Goal: Navigation & Orientation: Find specific page/section

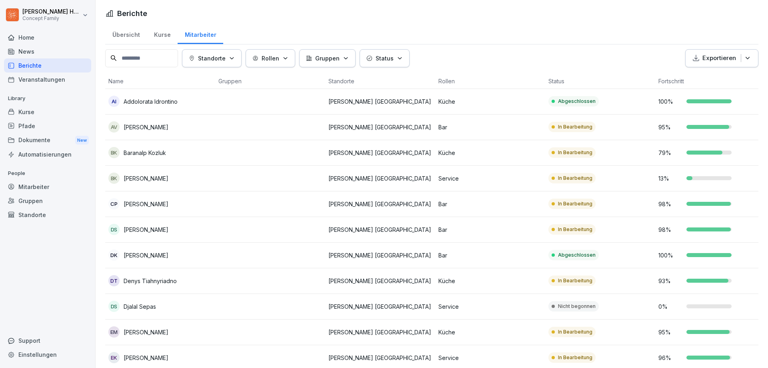
click at [34, 70] on div "Berichte" at bounding box center [47, 65] width 87 height 14
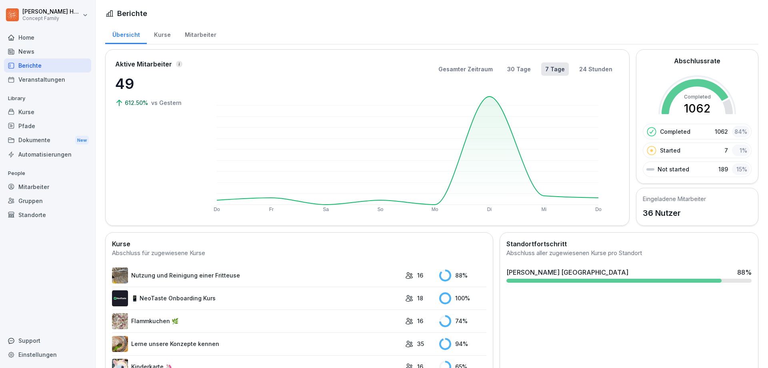
click at [202, 26] on div "Mitarbeiter" at bounding box center [201, 34] width 46 height 20
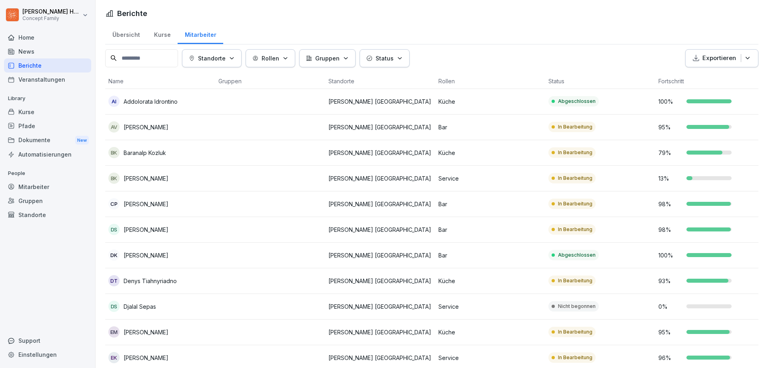
click at [202, 34] on div "Mitarbeiter" at bounding box center [201, 34] width 46 height 20
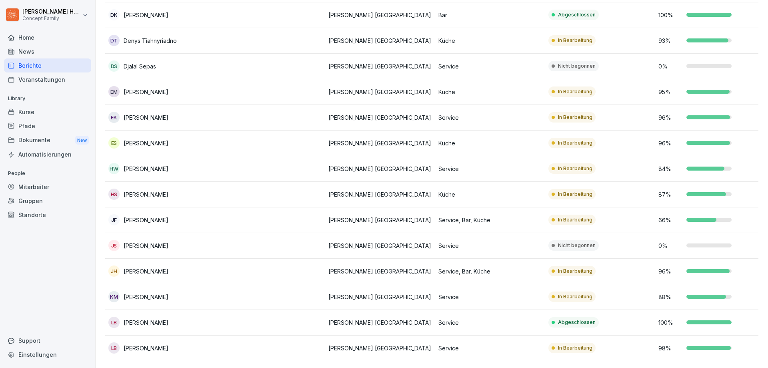
scroll to position [280, 0]
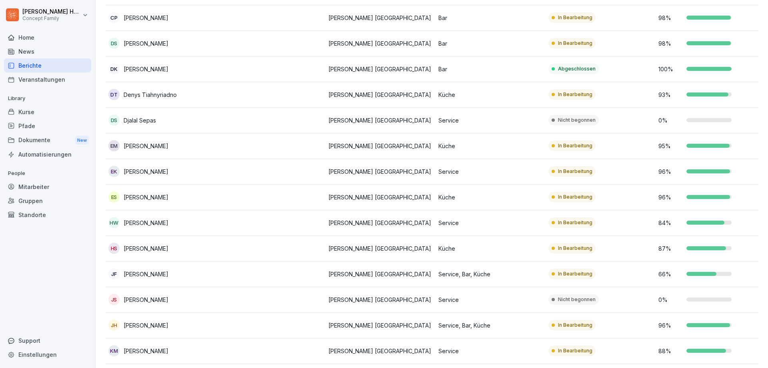
scroll to position [200, 0]
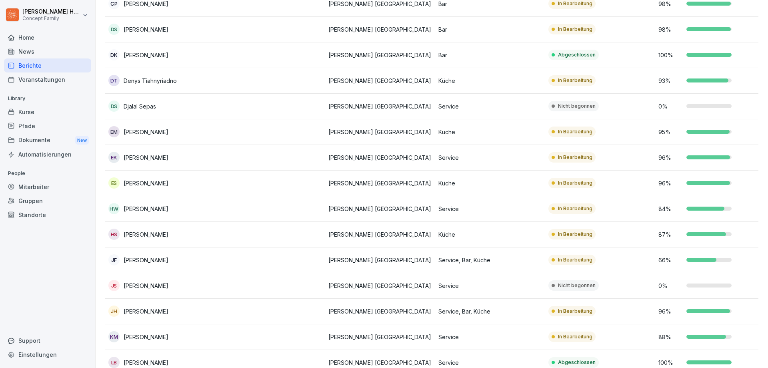
click at [390, 305] on td "[PERSON_NAME] [GEOGRAPHIC_DATA]" at bounding box center [380, 311] width 110 height 26
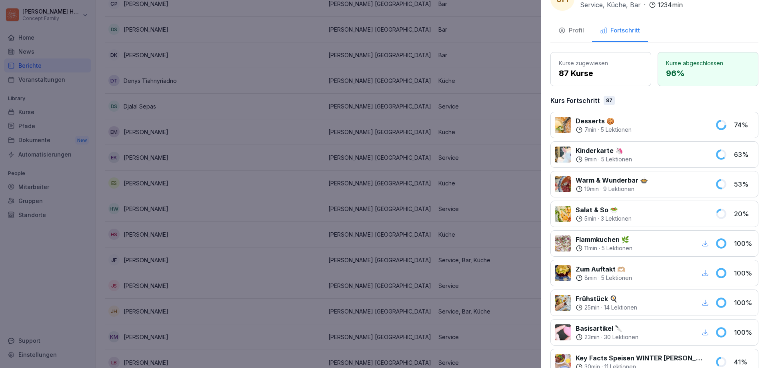
scroll to position [0, 0]
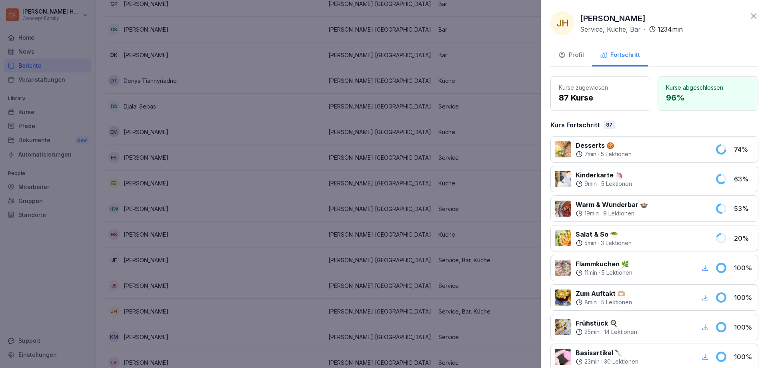
click at [749, 18] on icon at bounding box center [754, 16] width 10 height 10
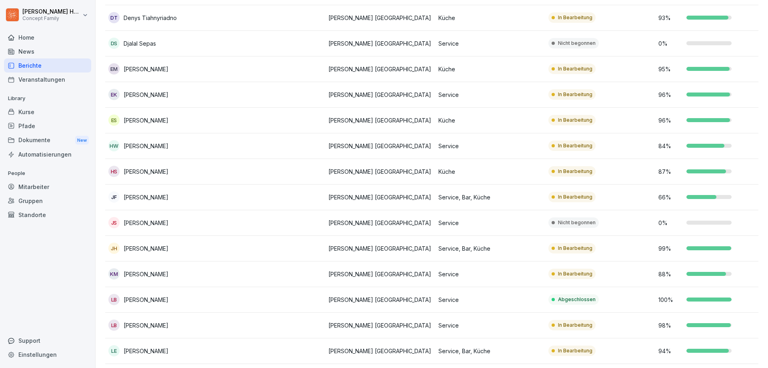
scroll to position [280, 0]
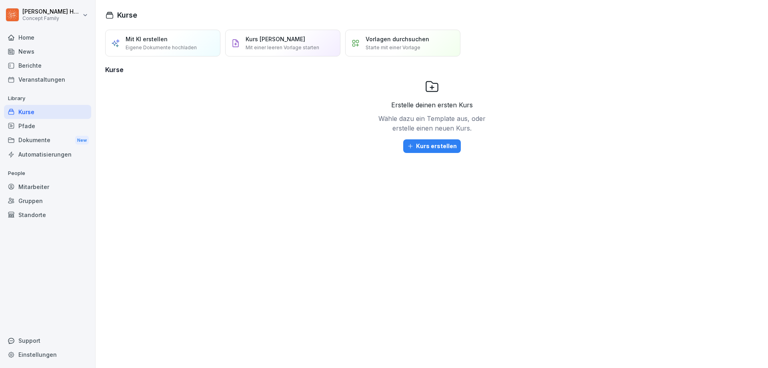
click at [49, 63] on div "Berichte" at bounding box center [47, 65] width 87 height 14
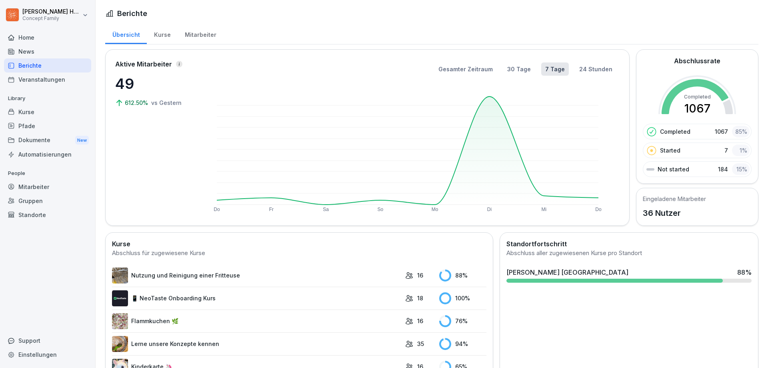
click at [183, 28] on div "Mitarbeiter" at bounding box center [201, 34] width 46 height 20
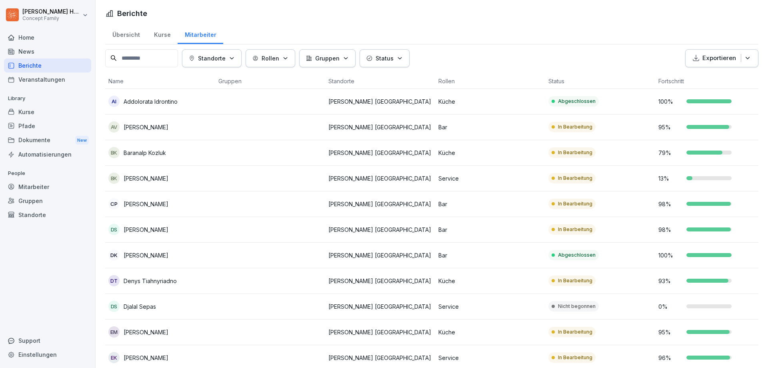
click at [192, 32] on div "Mitarbeiter" at bounding box center [201, 34] width 46 height 20
click at [120, 36] on div "Übersicht" at bounding box center [126, 34] width 42 height 20
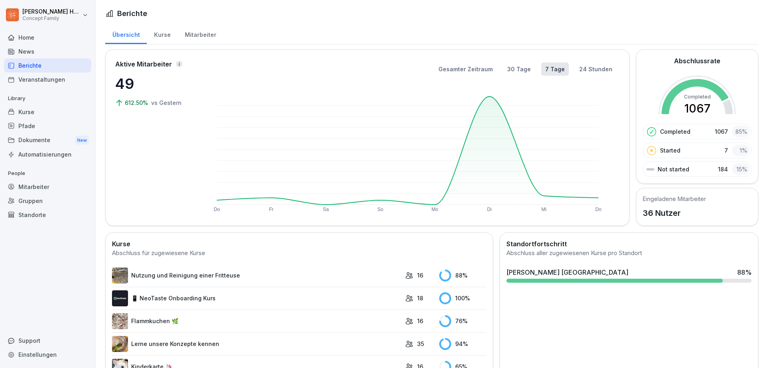
click at [190, 38] on div "Mitarbeiter" at bounding box center [201, 34] width 46 height 20
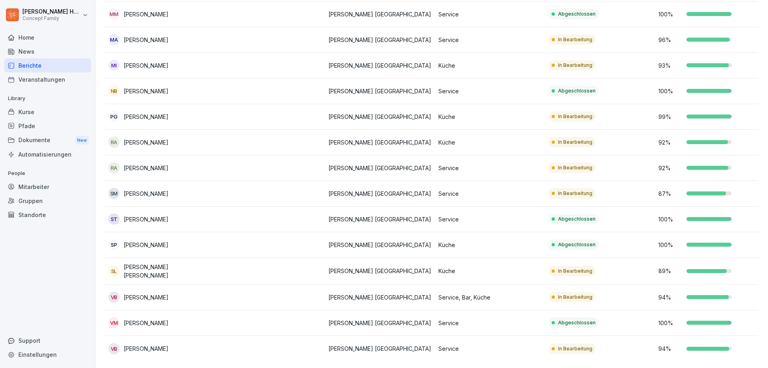
scroll to position [661, 0]
click at [27, 69] on div "Berichte" at bounding box center [47, 65] width 87 height 14
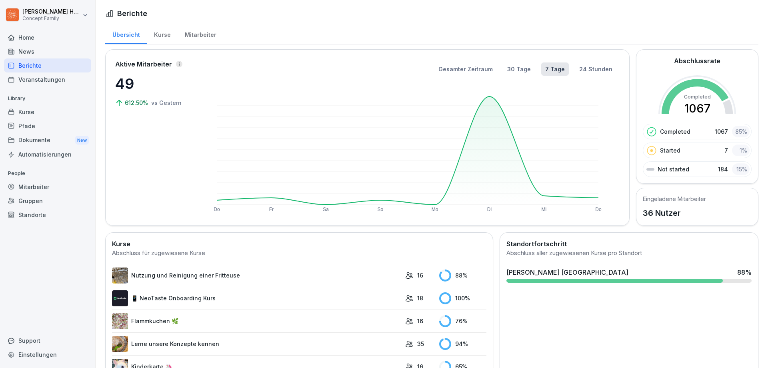
click at [194, 38] on div "Mitarbeiter" at bounding box center [201, 34] width 46 height 20
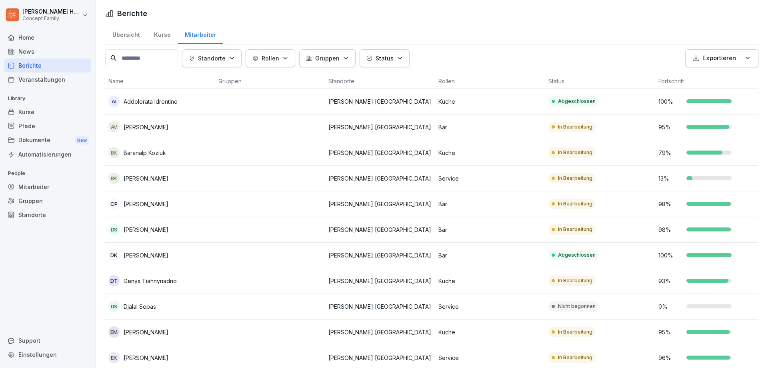
click at [156, 32] on div "Kurse" at bounding box center [162, 34] width 31 height 20
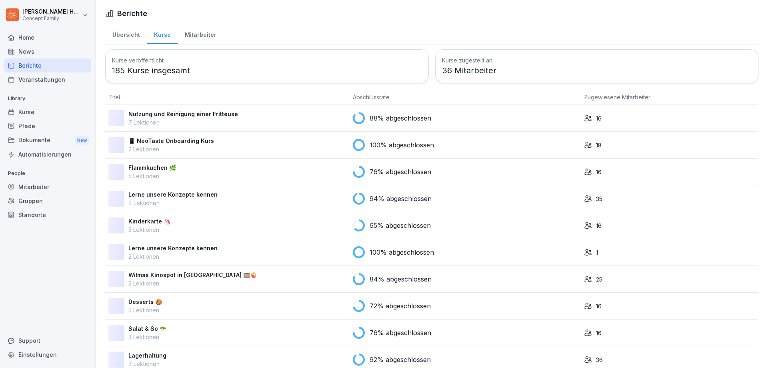
click at [118, 37] on div "Übersicht" at bounding box center [126, 34] width 42 height 20
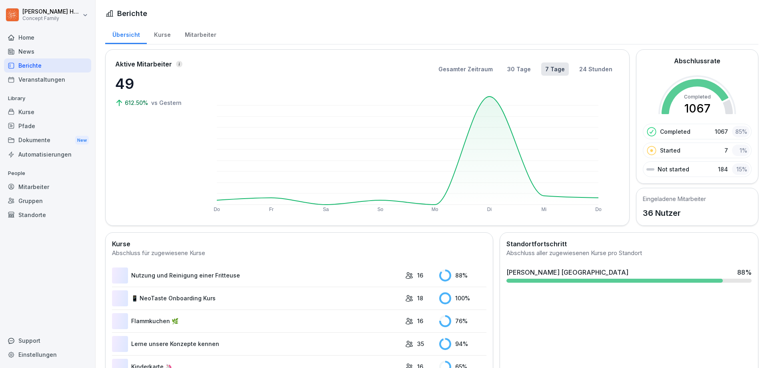
click at [197, 34] on div "Mitarbeiter" at bounding box center [201, 34] width 46 height 20
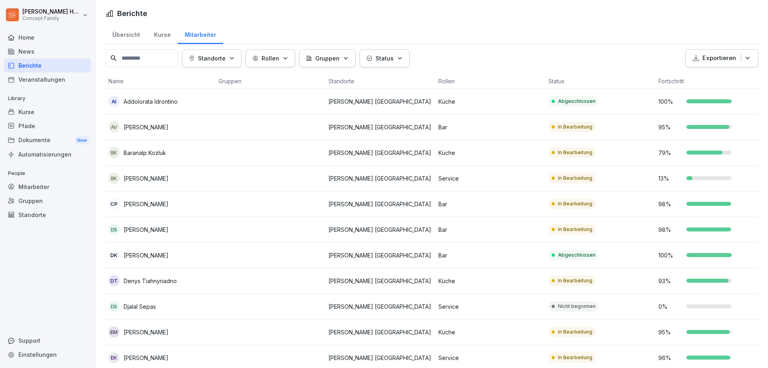
click at [116, 37] on div "Übersicht" at bounding box center [126, 34] width 42 height 20
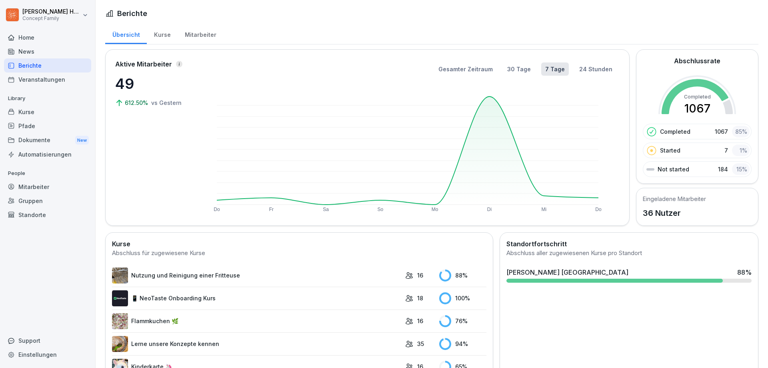
click at [194, 37] on div "Mitarbeiter" at bounding box center [201, 34] width 46 height 20
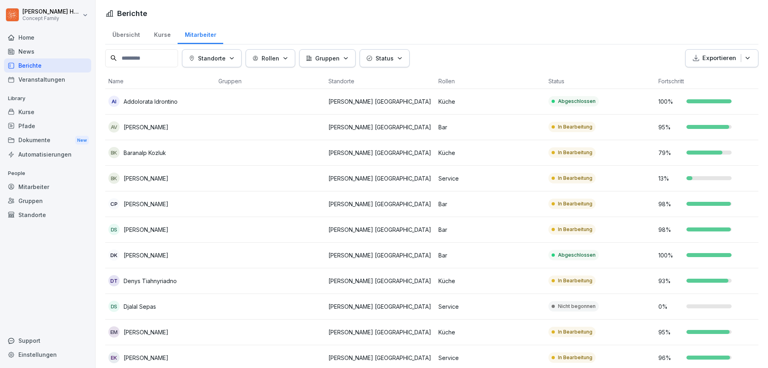
click at [33, 46] on div "News" at bounding box center [47, 51] width 87 height 14
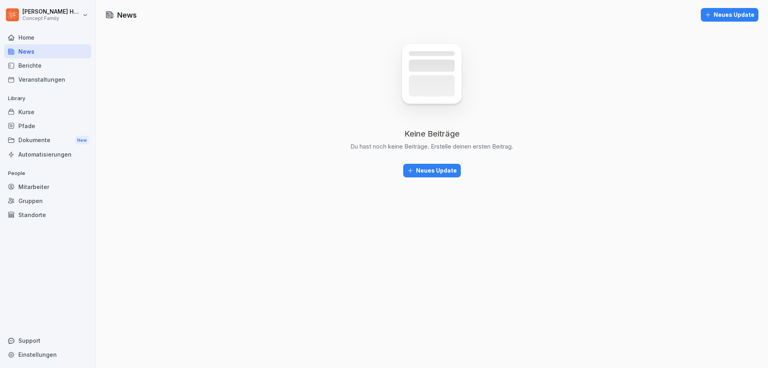
click at [38, 39] on div "Home" at bounding box center [47, 37] width 87 height 14
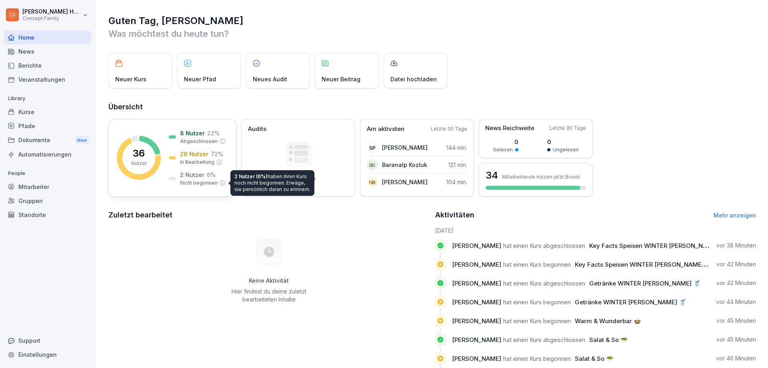
click at [202, 180] on p "Nicht begonnen" at bounding box center [199, 182] width 38 height 7
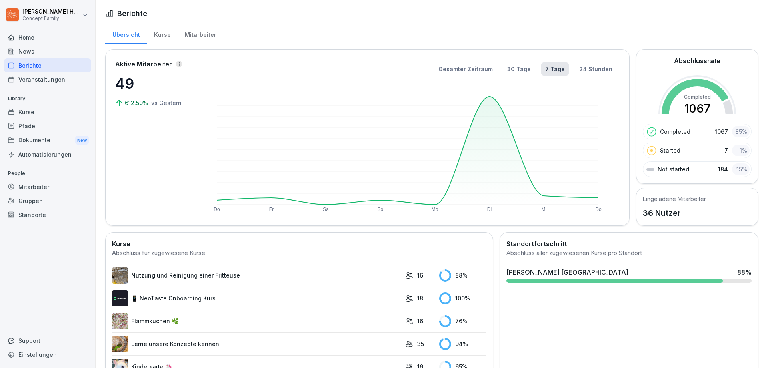
click at [198, 39] on div "Mitarbeiter" at bounding box center [201, 34] width 46 height 20
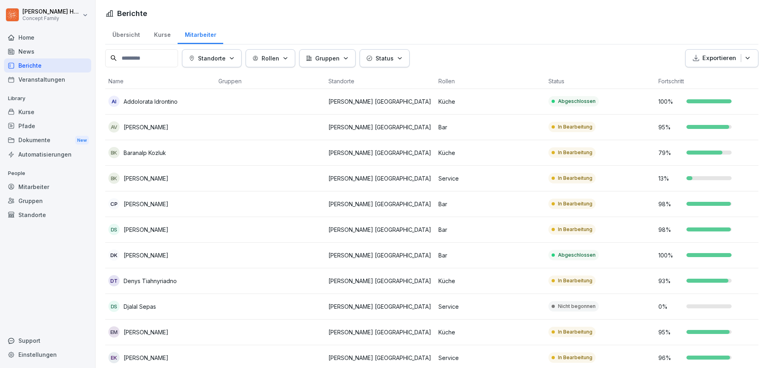
click at [121, 37] on div "Übersicht" at bounding box center [126, 34] width 42 height 20
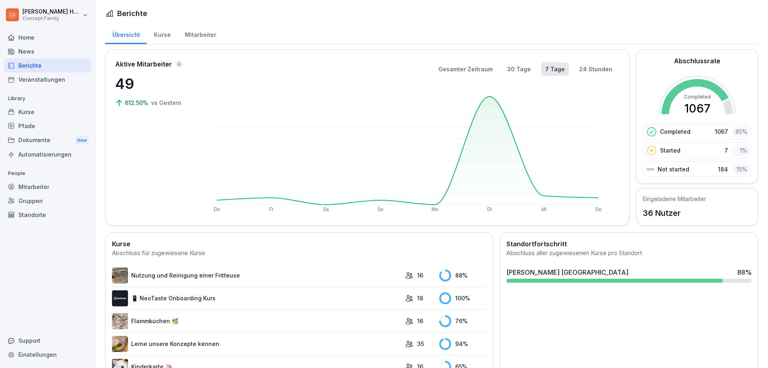
click at [133, 78] on p "49" at bounding box center [155, 84] width 80 height 22
click at [177, 63] on icon at bounding box center [179, 64] width 4 height 4
click at [162, 35] on div "Kurse" at bounding box center [162, 34] width 31 height 20
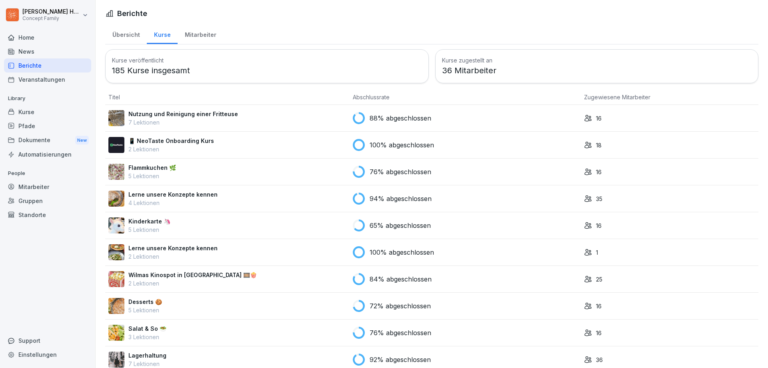
click at [32, 39] on div "Home" at bounding box center [47, 37] width 87 height 14
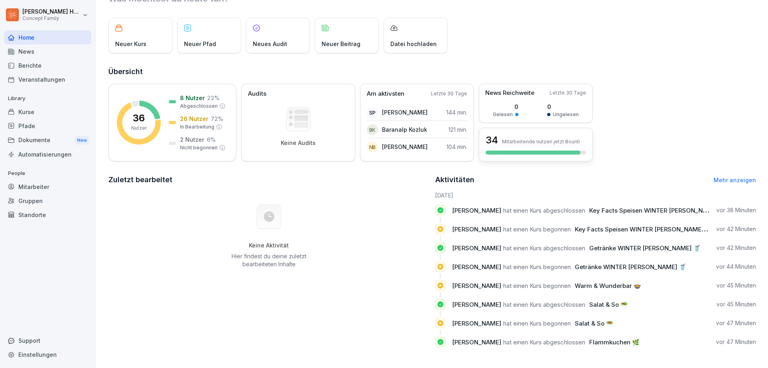
scroll to position [41, 0]
click at [32, 68] on div "Berichte" at bounding box center [47, 65] width 87 height 14
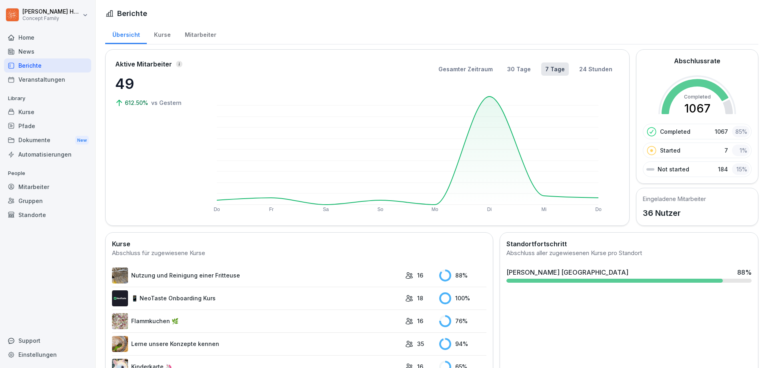
click at [200, 38] on div "Mitarbeiter" at bounding box center [201, 34] width 46 height 20
